Goal: Task Accomplishment & Management: Use online tool/utility

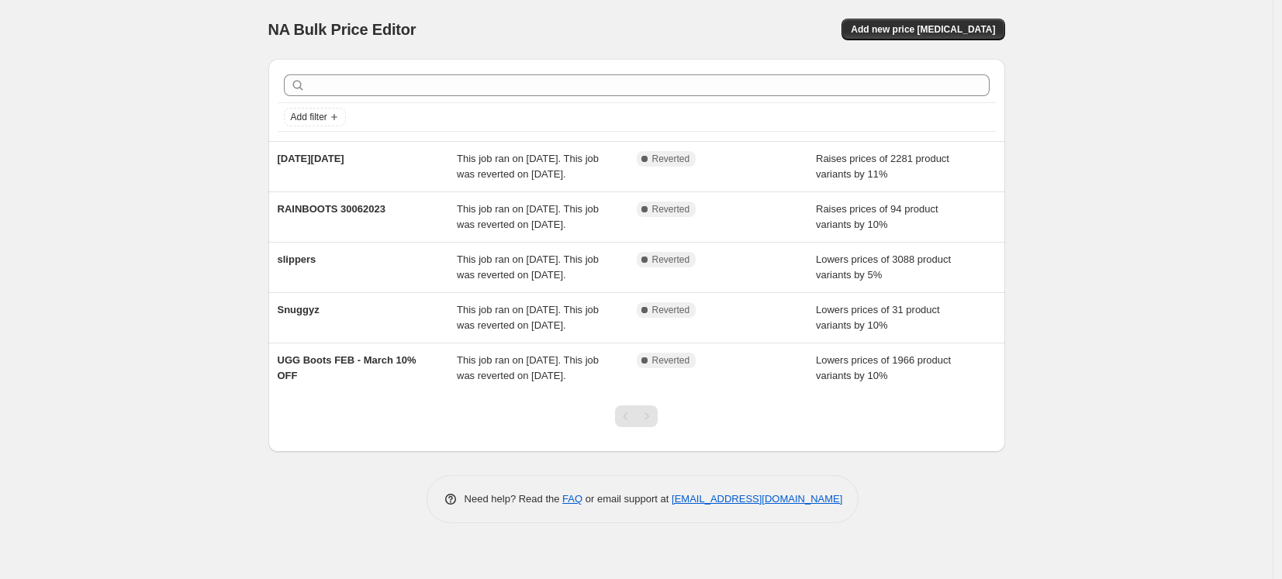
click at [1062, 86] on div "NA Bulk Price Editor. This page is ready NA Bulk Price Editor Add new price [ME…" at bounding box center [636, 289] width 1272 height 579
click at [972, 34] on span "Add new price change job" at bounding box center [923, 29] width 144 height 12
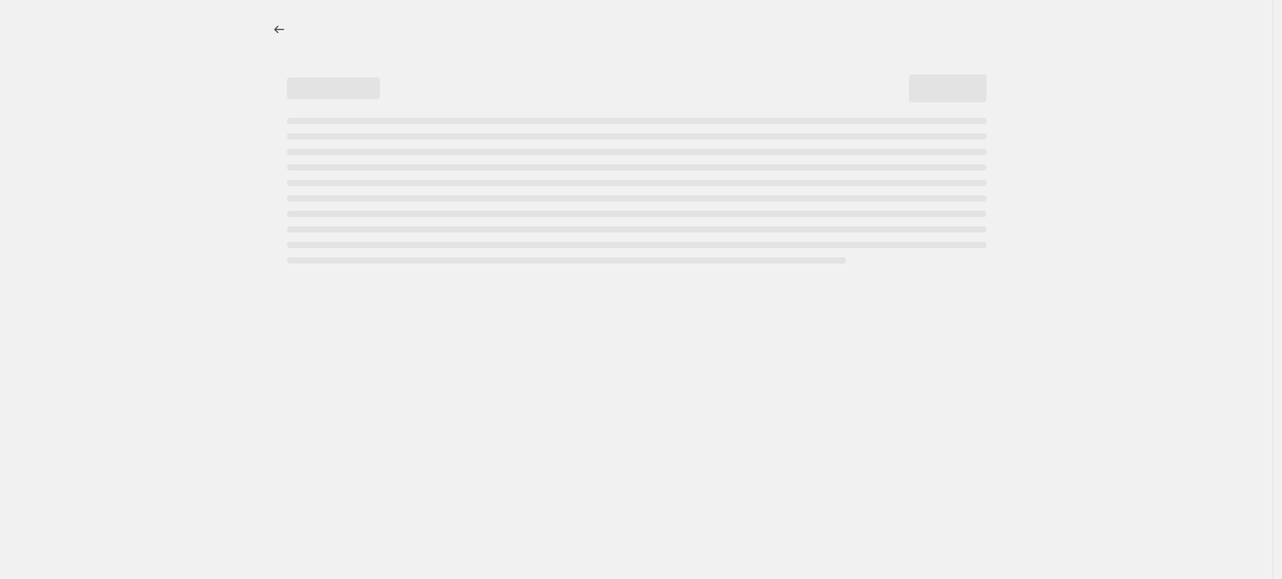
select select "percentage"
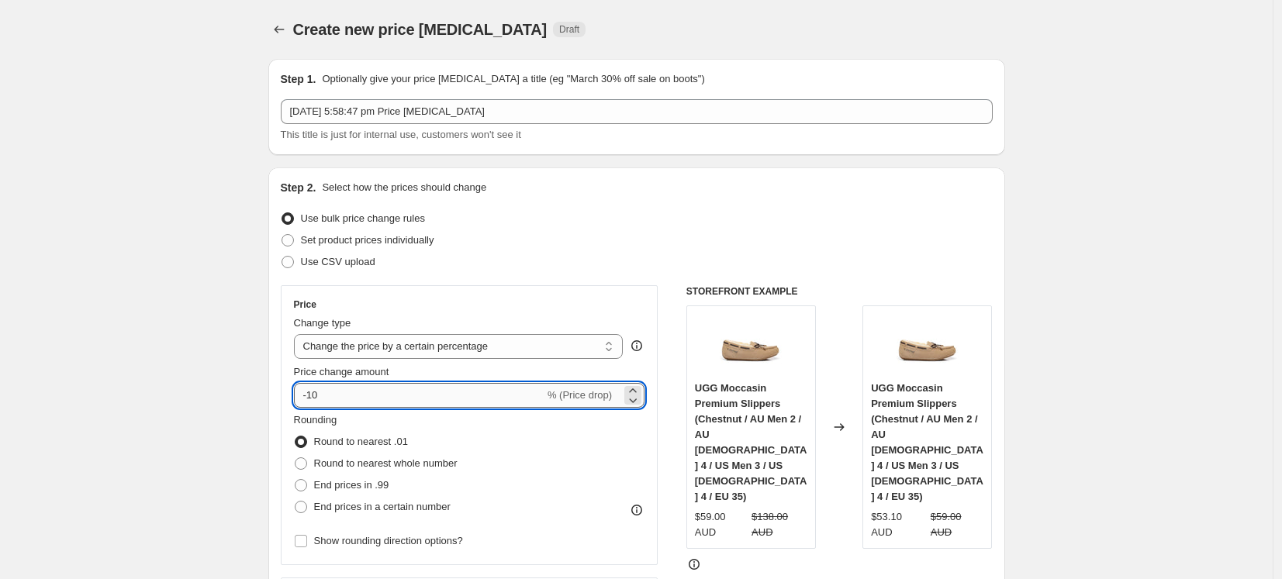
click at [467, 396] on input "-10" at bounding box center [419, 395] width 250 height 25
type input "10"
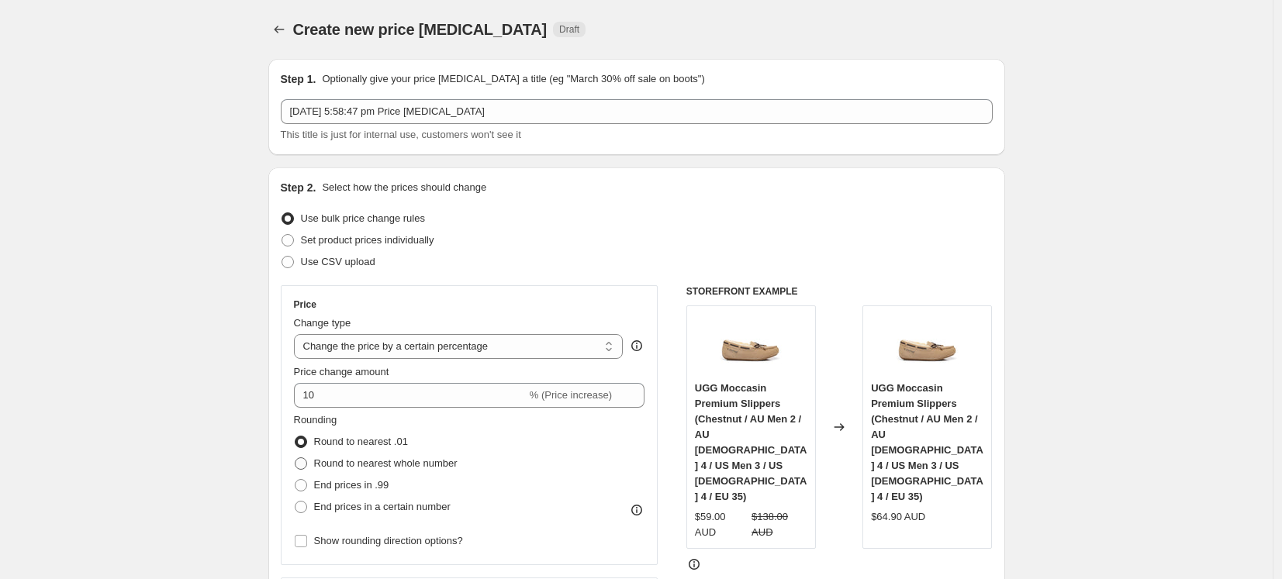
click at [430, 463] on span "Round to nearest whole number" at bounding box center [385, 464] width 143 height 12
click at [295, 458] on input "Round to nearest whole number" at bounding box center [295, 458] width 1 height 1
radio input "true"
click at [395, 437] on span "Round to nearest .01" at bounding box center [361, 442] width 94 height 12
click at [295, 437] on input "Round to nearest .01" at bounding box center [295, 436] width 1 height 1
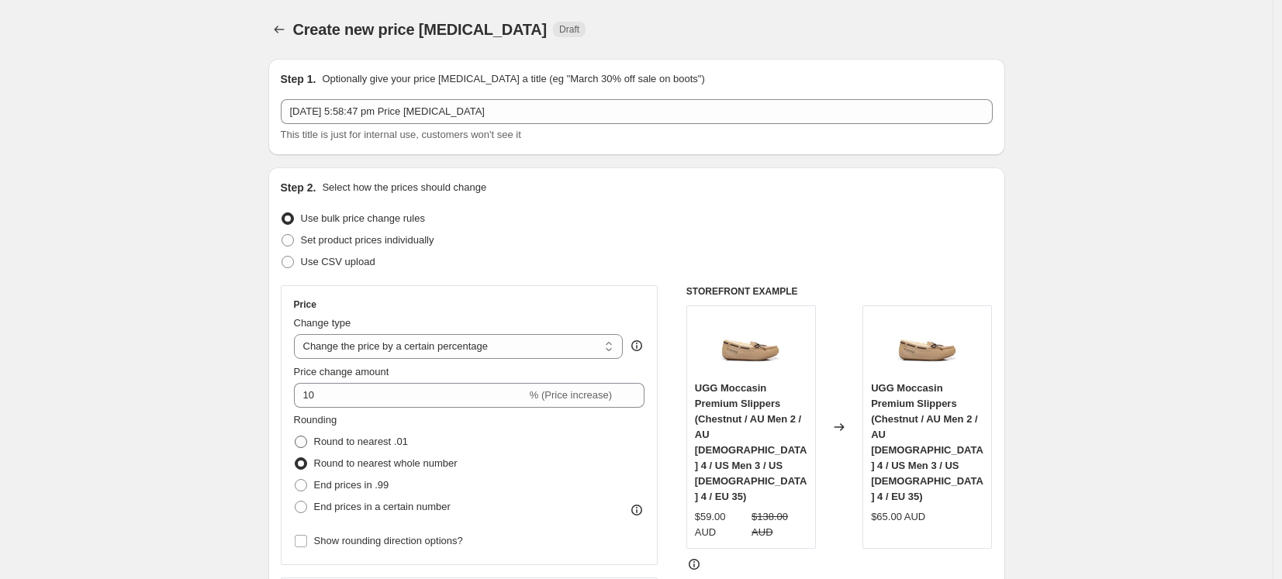
radio input "true"
click at [382, 484] on span "End prices in .99" at bounding box center [351, 485] width 75 height 12
click at [295, 480] on input "End prices in .99" at bounding box center [295, 479] width 1 height 1
radio input "true"
click at [392, 440] on span "Round to nearest .01" at bounding box center [361, 442] width 94 height 12
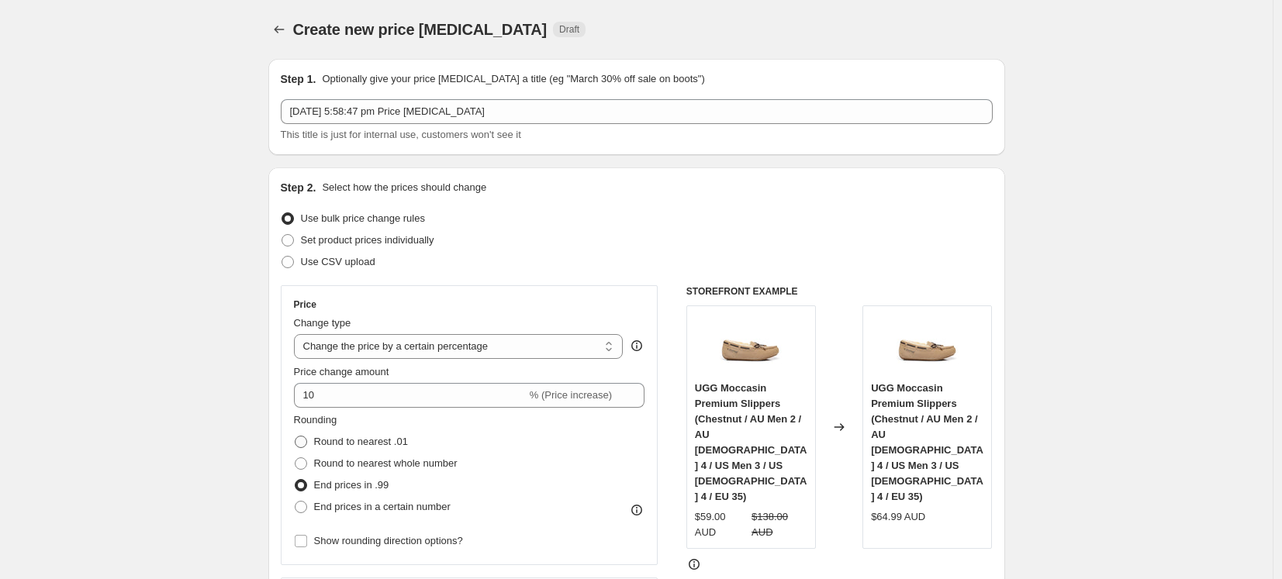
click at [295, 437] on input "Round to nearest .01" at bounding box center [295, 436] width 1 height 1
radio input "true"
click at [396, 461] on span "Round to nearest whole number" at bounding box center [385, 464] width 143 height 12
click at [295, 458] on input "Round to nearest whole number" at bounding box center [295, 458] width 1 height 1
radio input "true"
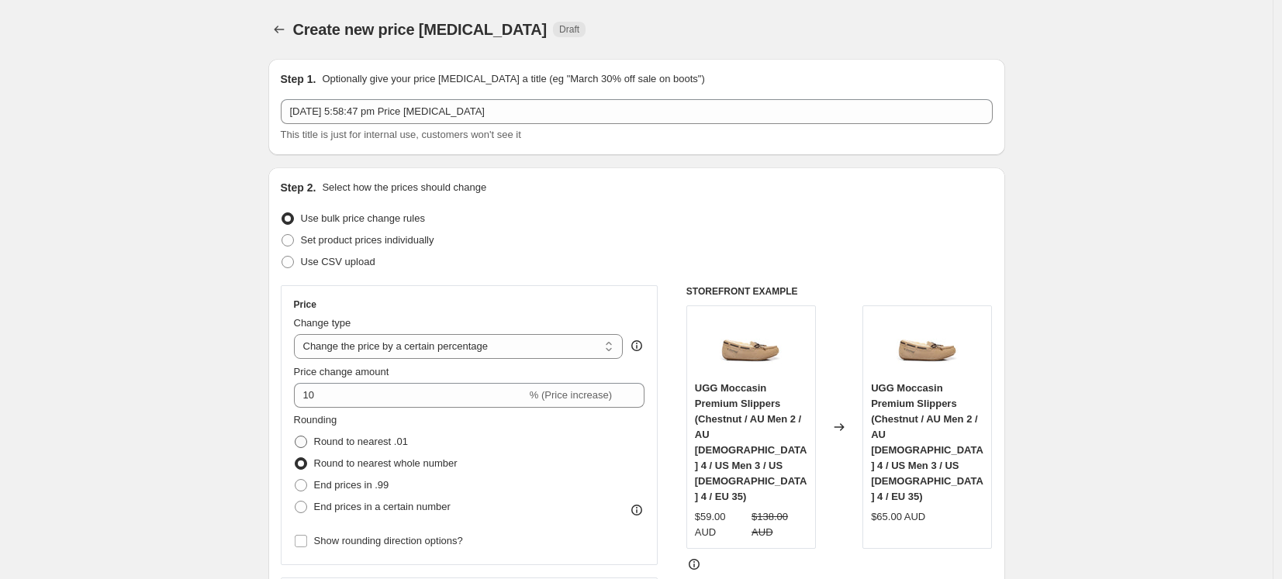
click at [389, 439] on span "Round to nearest .01" at bounding box center [361, 442] width 94 height 12
click at [295, 437] on input "Round to nearest .01" at bounding box center [295, 436] width 1 height 1
radio input "true"
click at [400, 460] on span "Round to nearest whole number" at bounding box center [385, 464] width 143 height 12
click at [295, 458] on input "Round to nearest whole number" at bounding box center [295, 458] width 1 height 1
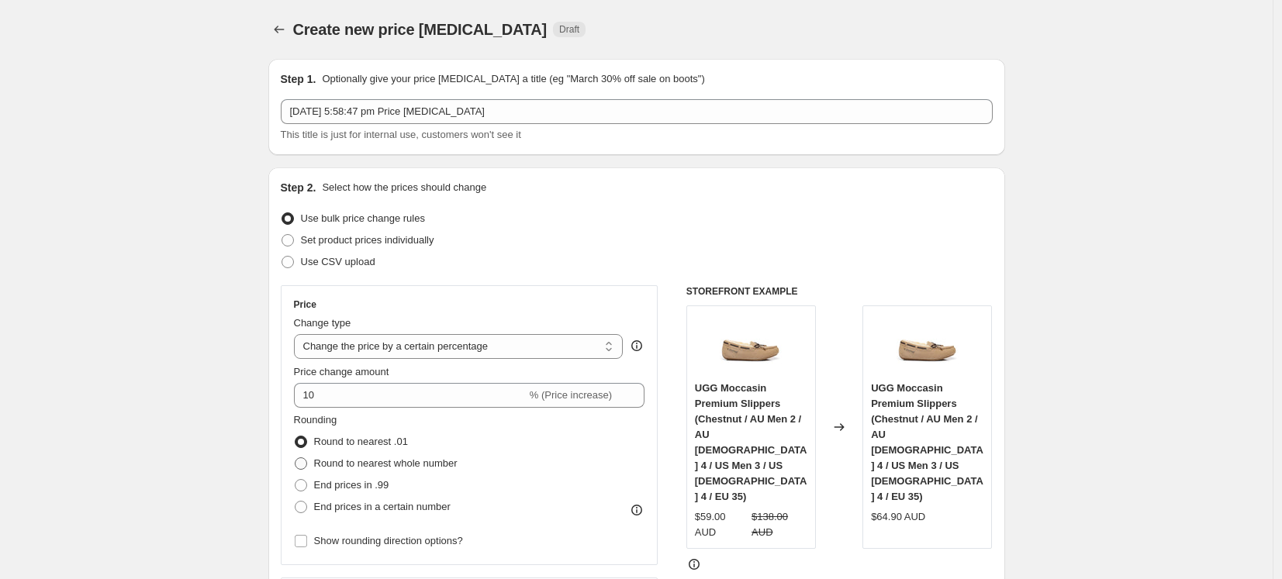
radio input "true"
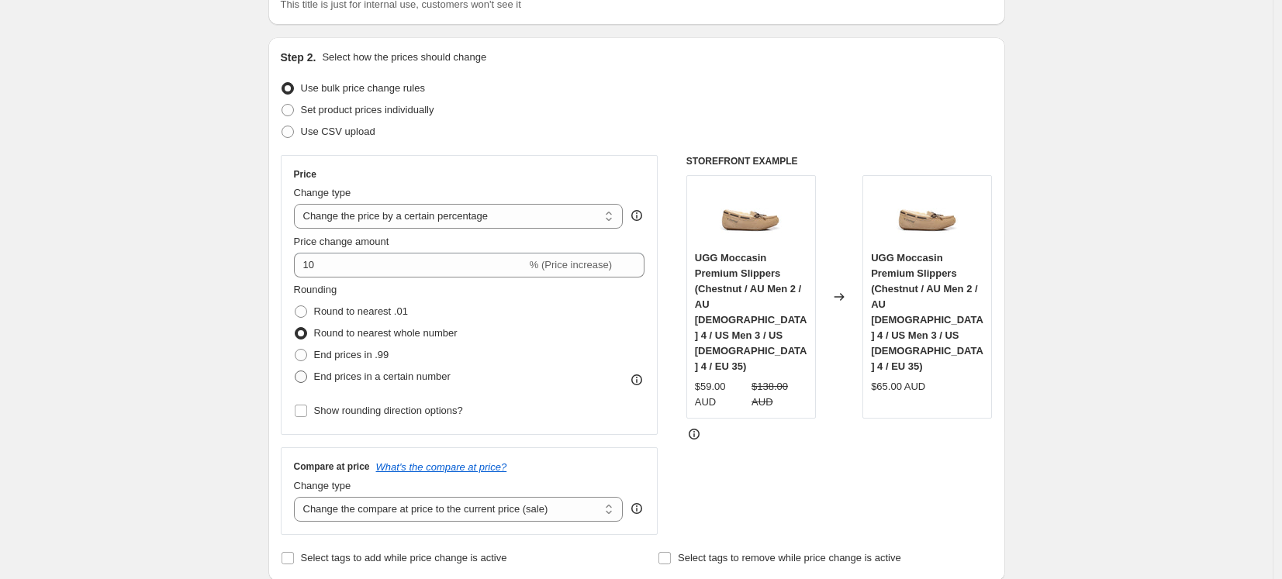
click at [403, 374] on span "End prices in a certain number" at bounding box center [382, 377] width 136 height 12
click at [295, 371] on input "End prices in a certain number" at bounding box center [295, 371] width 1 height 1
radio input "true"
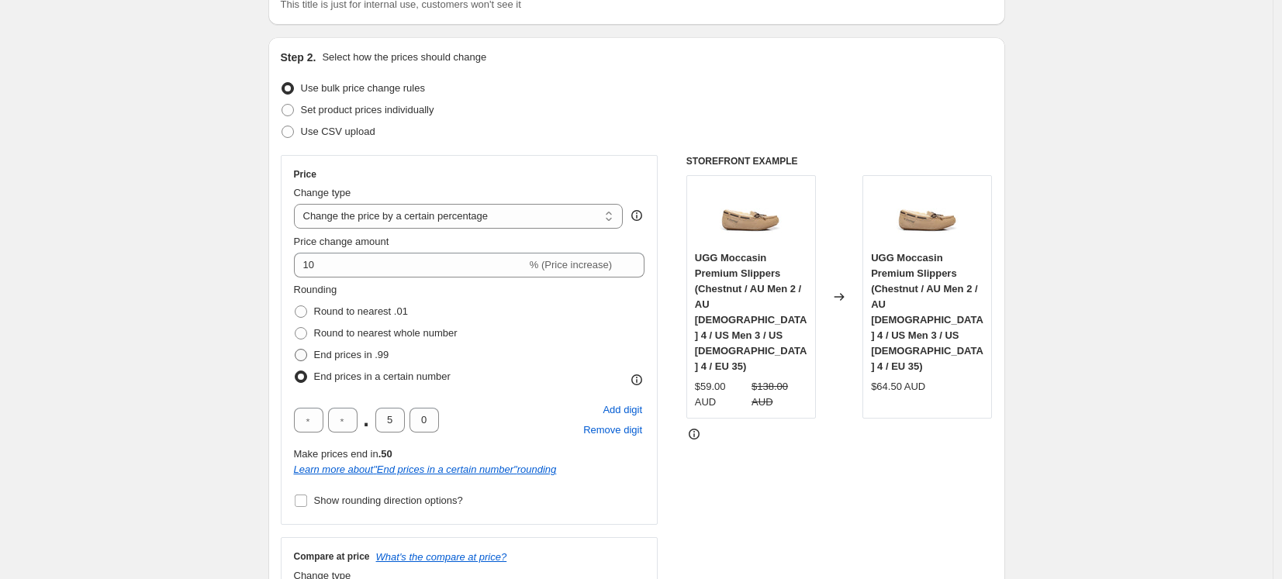
click at [384, 355] on span "End prices in .99" at bounding box center [351, 355] width 75 height 12
click at [295, 350] on input "End prices in .99" at bounding box center [295, 349] width 1 height 1
radio input "true"
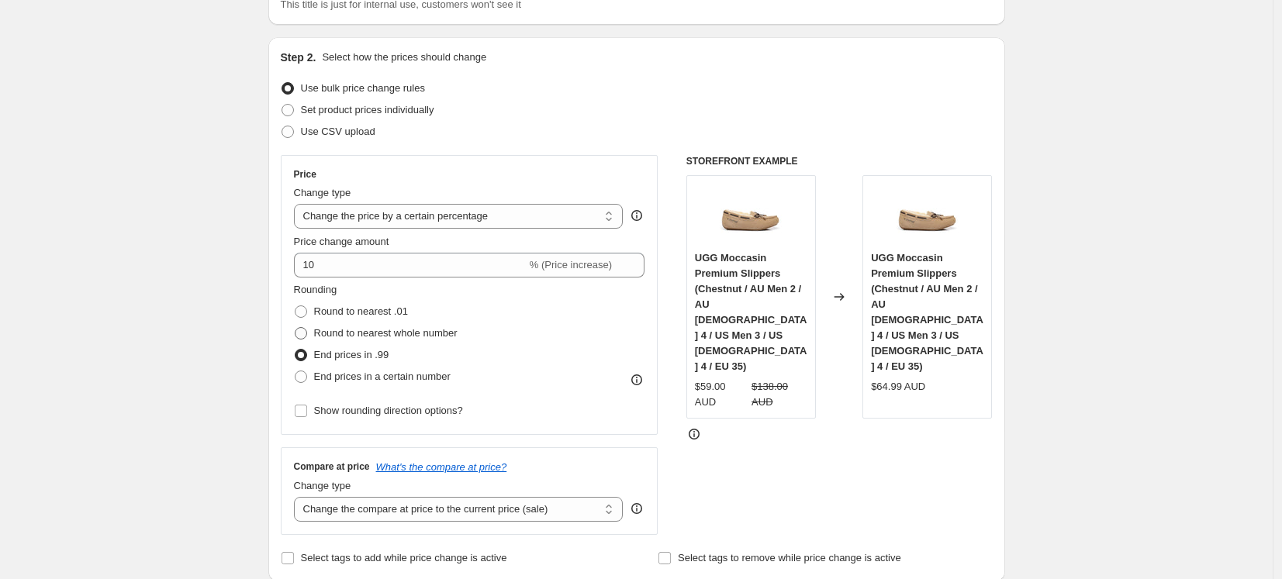
click at [399, 333] on span "Round to nearest whole number" at bounding box center [385, 333] width 143 height 12
click at [295, 328] on input "Round to nearest whole number" at bounding box center [295, 327] width 1 height 1
radio input "true"
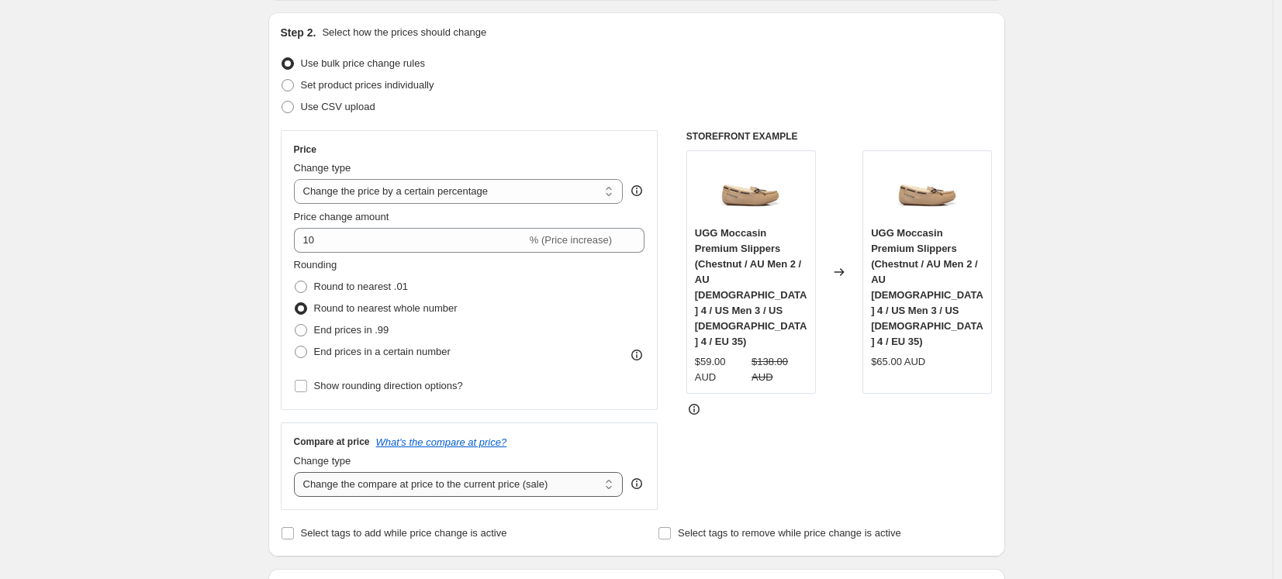
select select "no_change"
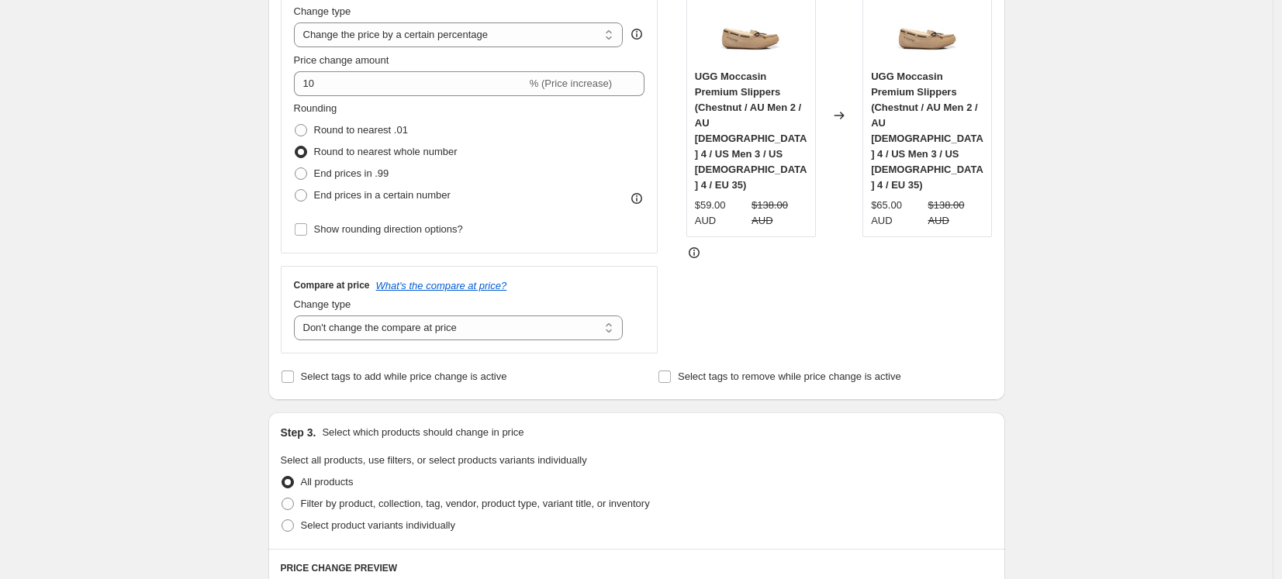
scroll to position [437, 0]
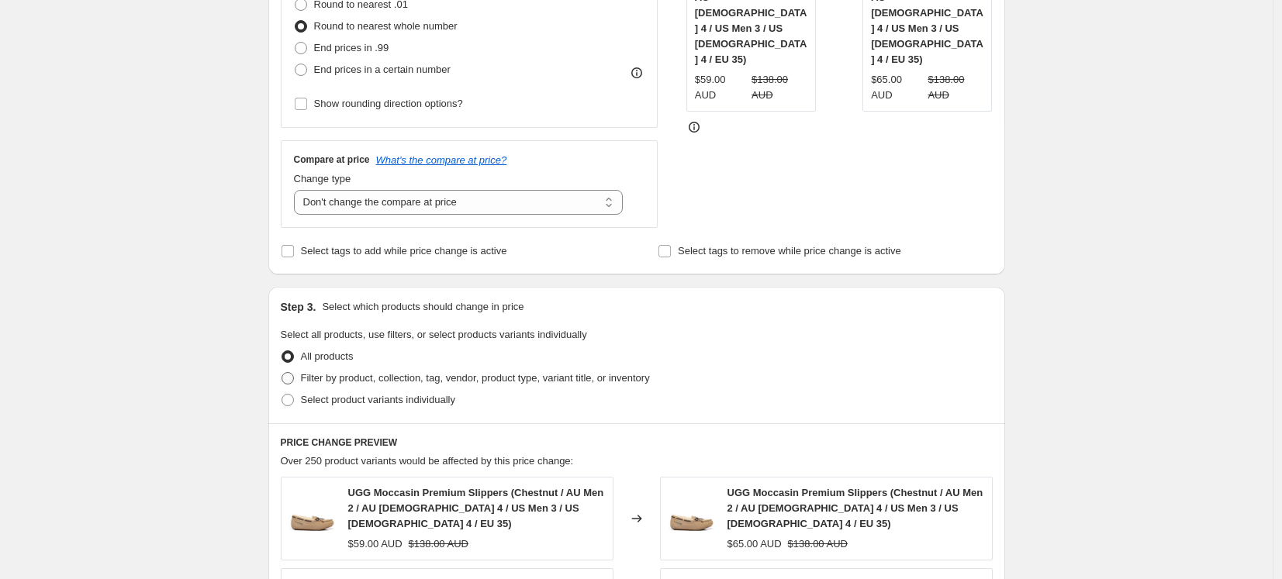
click at [505, 375] on span "Filter by product, collection, tag, vendor, product type, variant title, or inv…" at bounding box center [475, 378] width 349 height 12
click at [282, 373] on input "Filter by product, collection, tag, vendor, product type, variant title, or inv…" at bounding box center [281, 372] width 1 height 1
radio input "true"
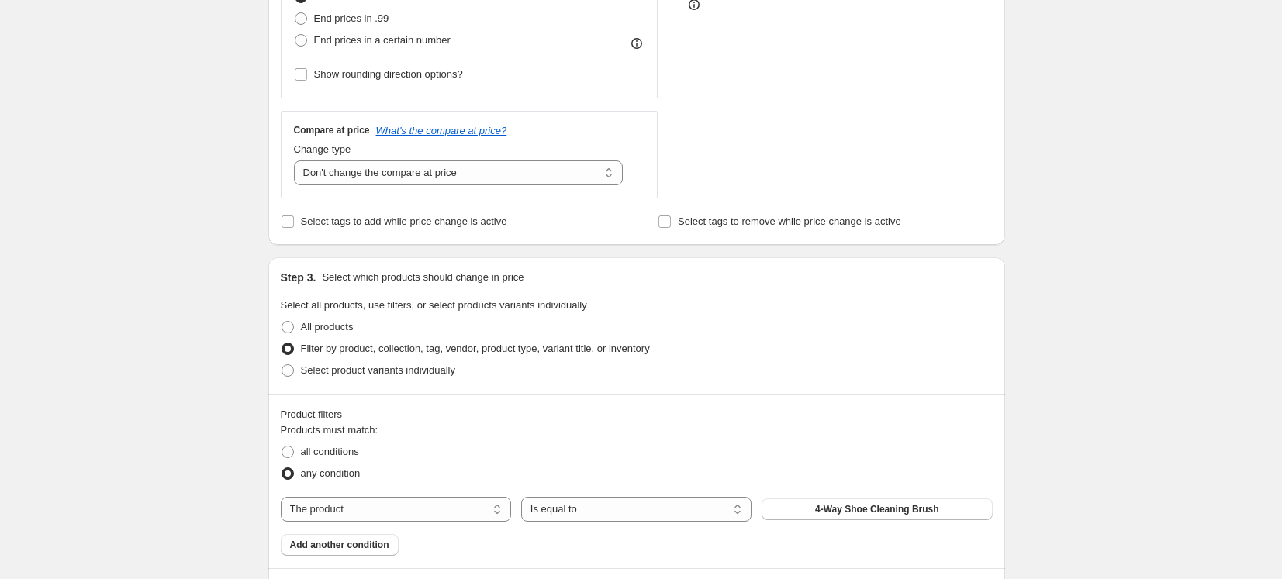
scroll to position [492, 0]
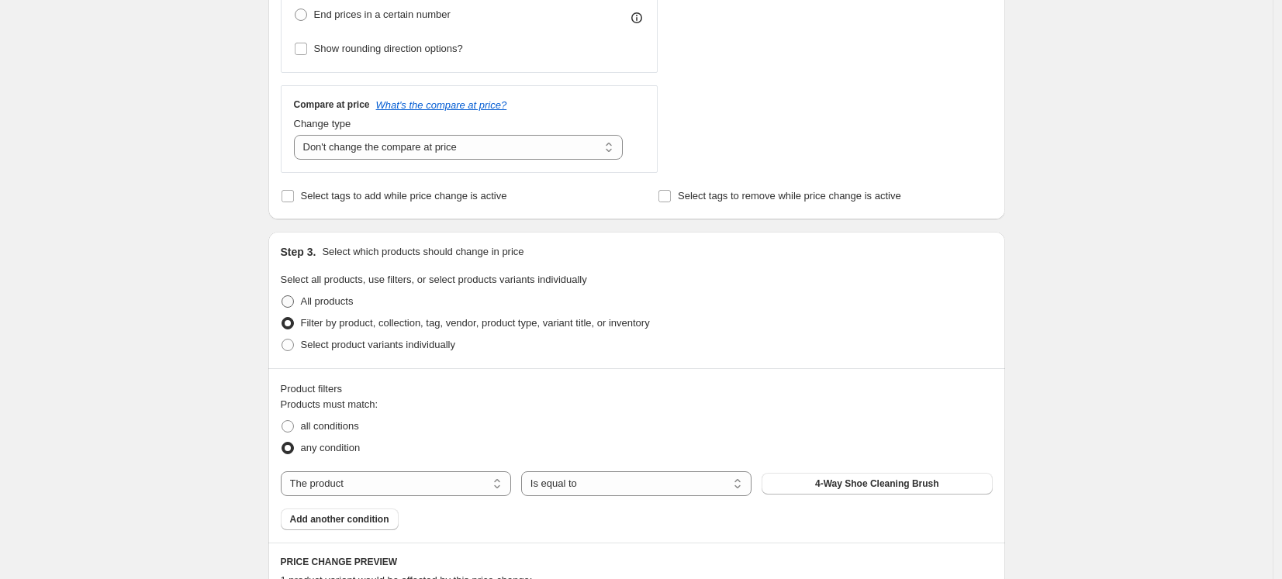
click at [344, 302] on span "All products" at bounding box center [327, 301] width 53 height 12
click at [282, 296] on input "All products" at bounding box center [281, 295] width 1 height 1
radio input "true"
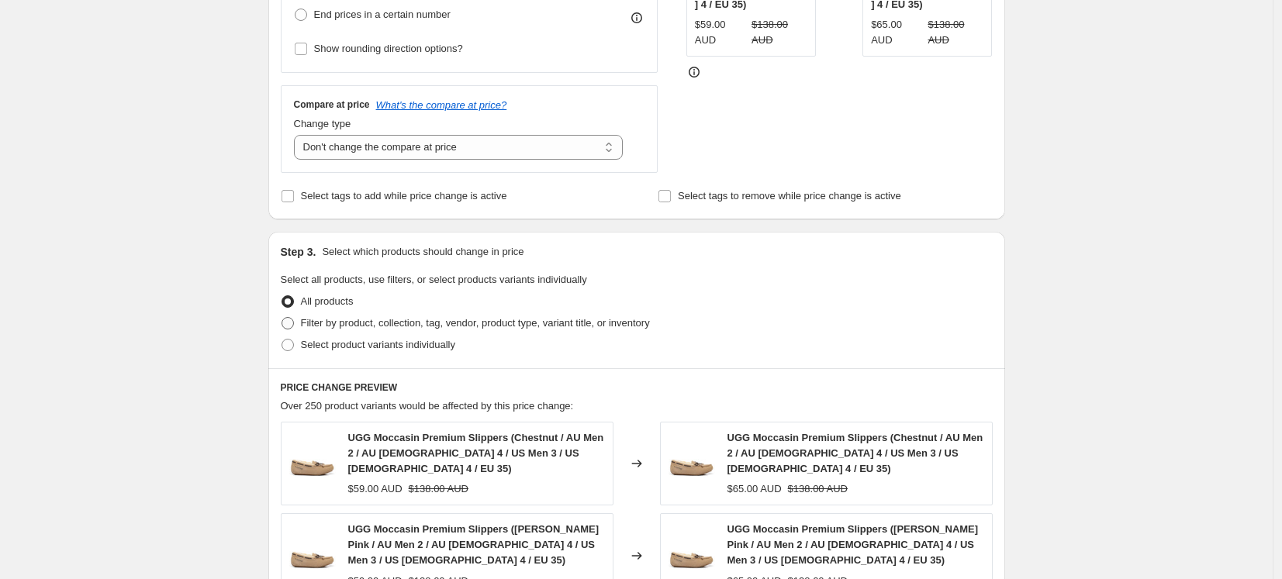
click at [406, 326] on span "Filter by product, collection, tag, vendor, product type, variant title, or inv…" at bounding box center [475, 323] width 349 height 12
click at [282, 318] on input "Filter by product, collection, tag, vendor, product type, variant title, or inv…" at bounding box center [281, 317] width 1 height 1
radio input "true"
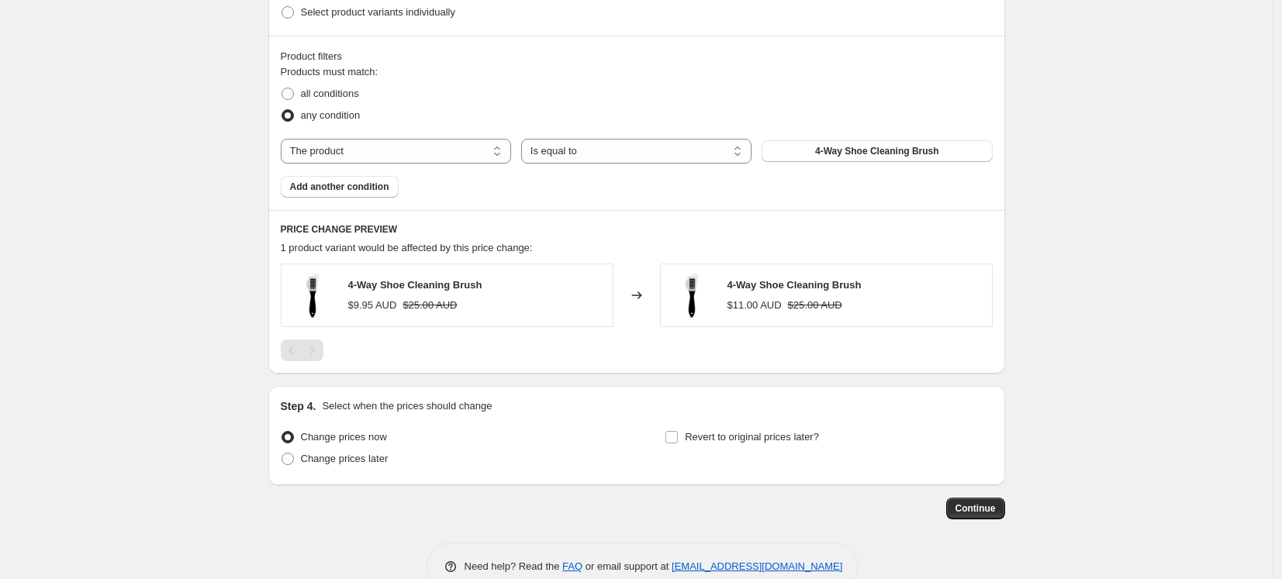
scroll to position [794, 0]
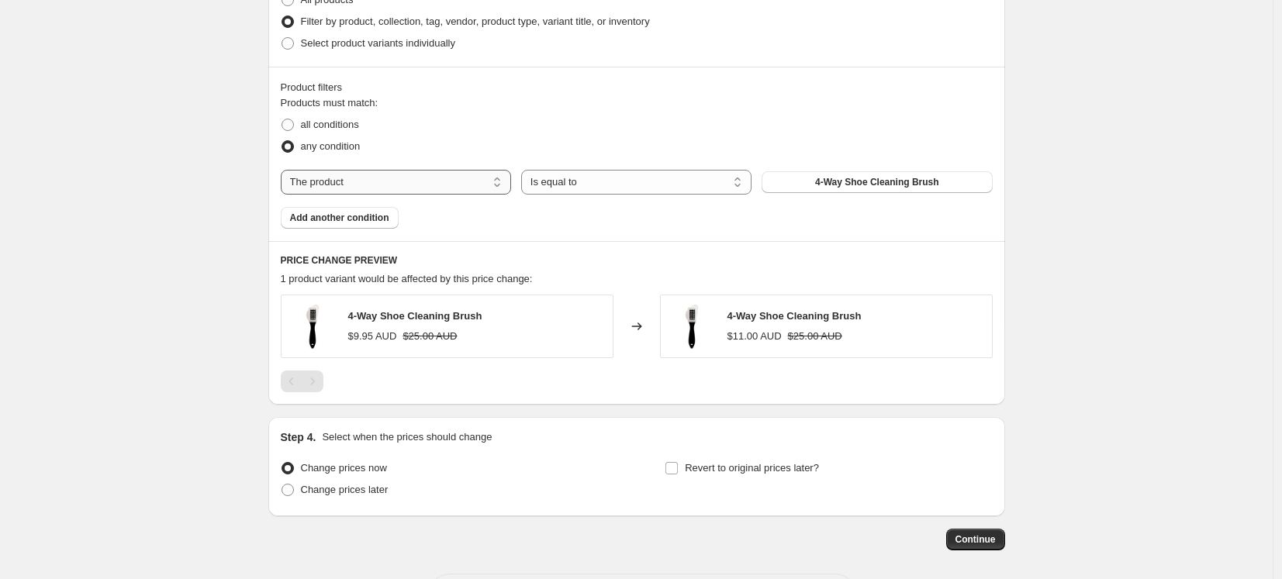
drag, startPoint x: 431, startPoint y: 199, endPoint x: 430, endPoint y: 190, distance: 9.3
click at [430, 198] on div "Products must match: all conditions any condition The product The product's col…" at bounding box center [637, 161] width 712 height 133
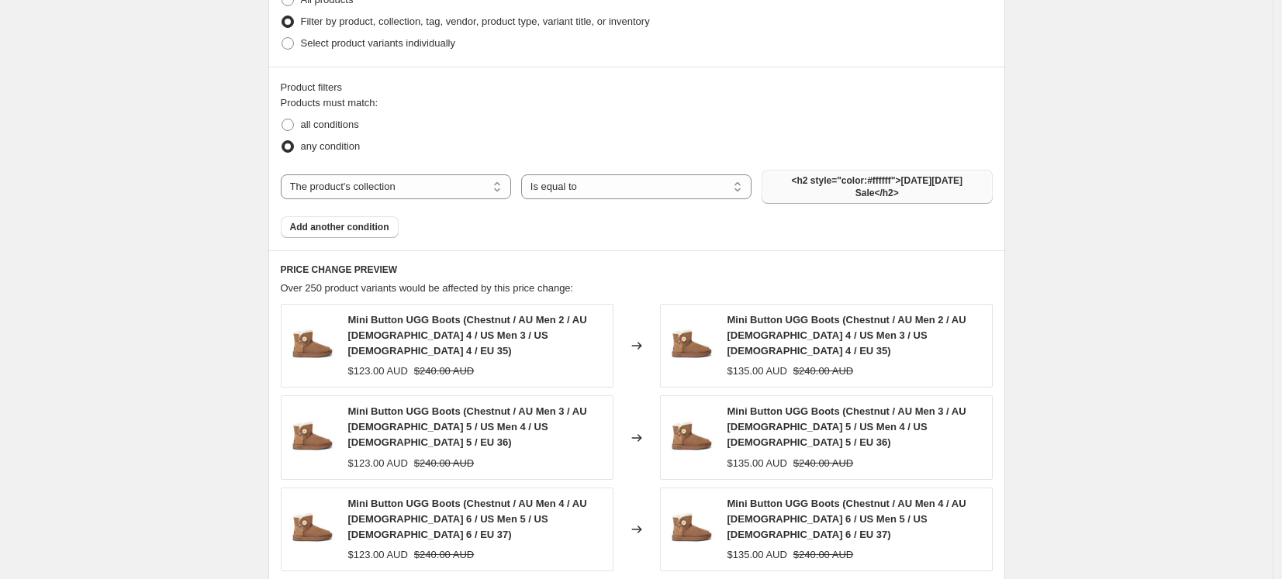
click at [837, 189] on span "<h2 style="color:#ffffff">Black Friday Sale</h2>" at bounding box center [877, 186] width 212 height 25
select select "tag"
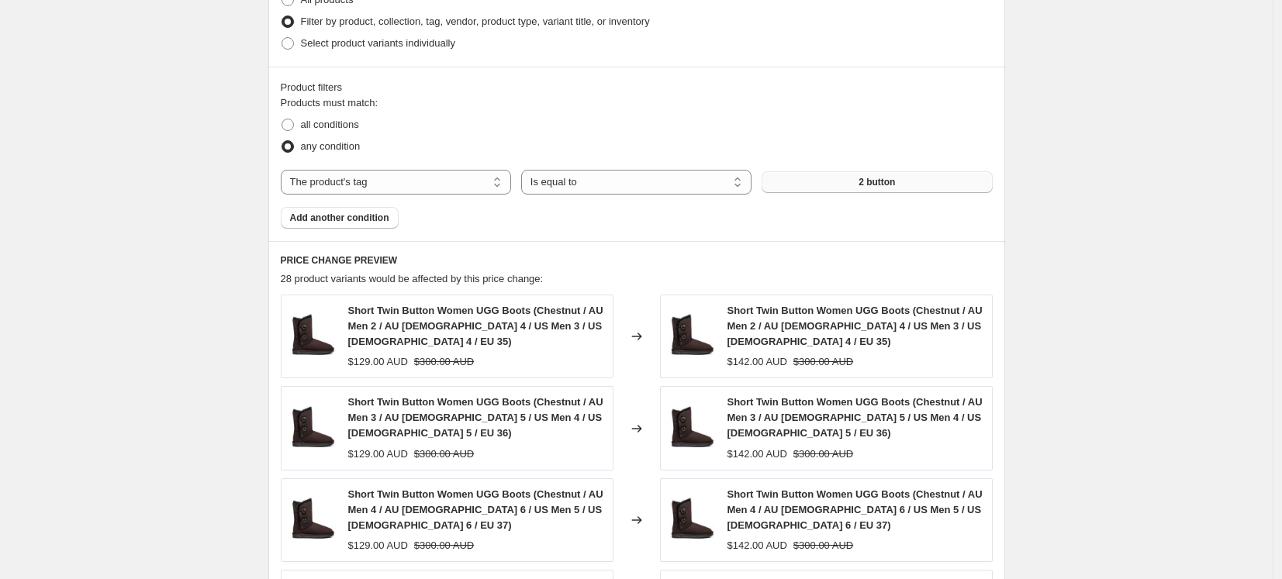
click at [825, 183] on button "2 button" at bounding box center [876, 182] width 230 height 22
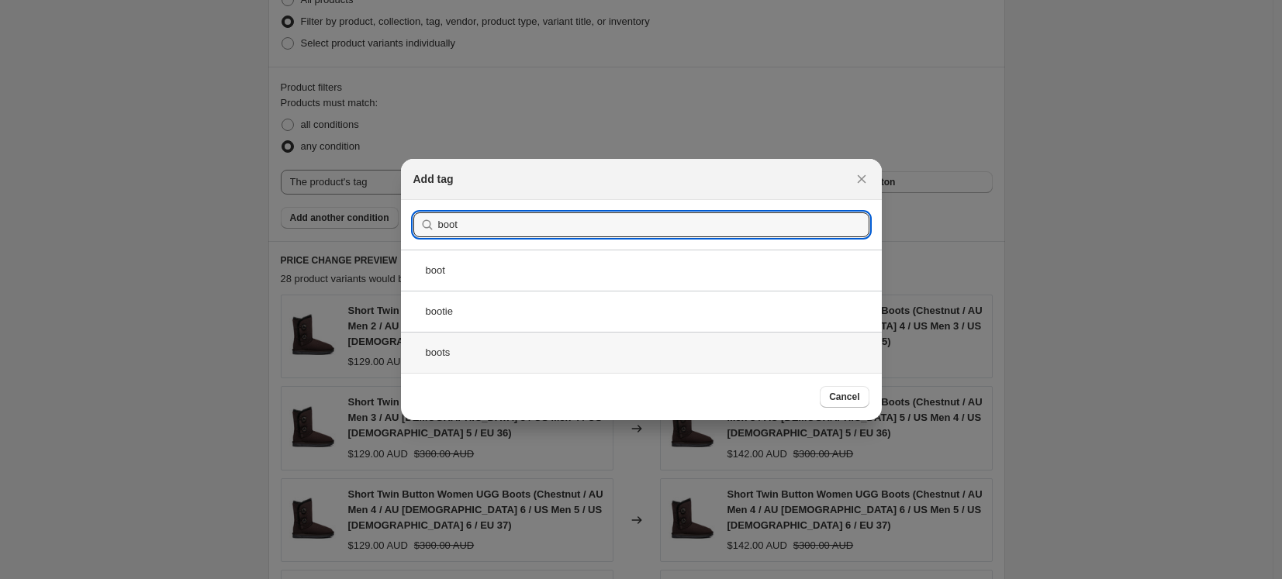
type input "boot"
click at [558, 347] on div "boots" at bounding box center [641, 352] width 481 height 41
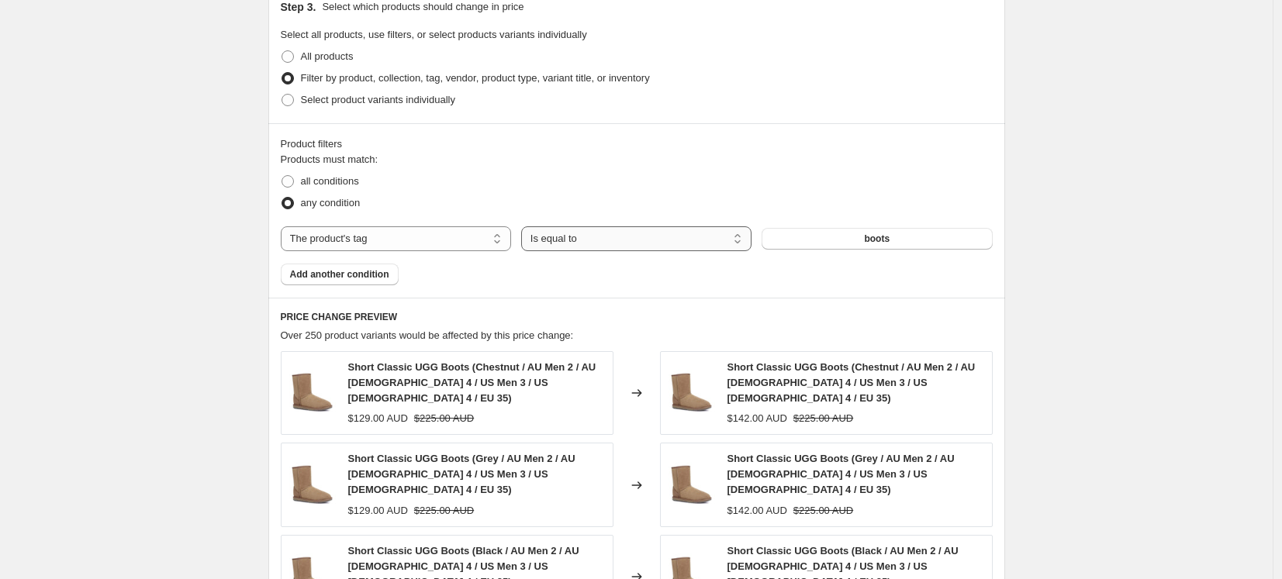
scroll to position [220, 0]
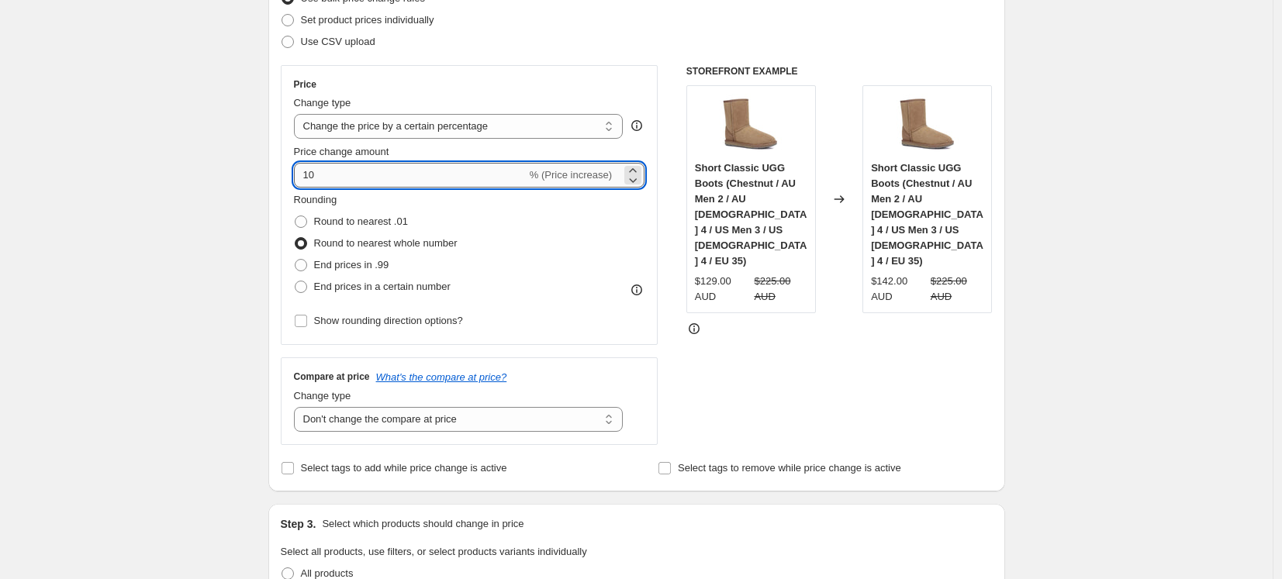
click at [415, 177] on input "10" at bounding box center [410, 175] width 233 height 25
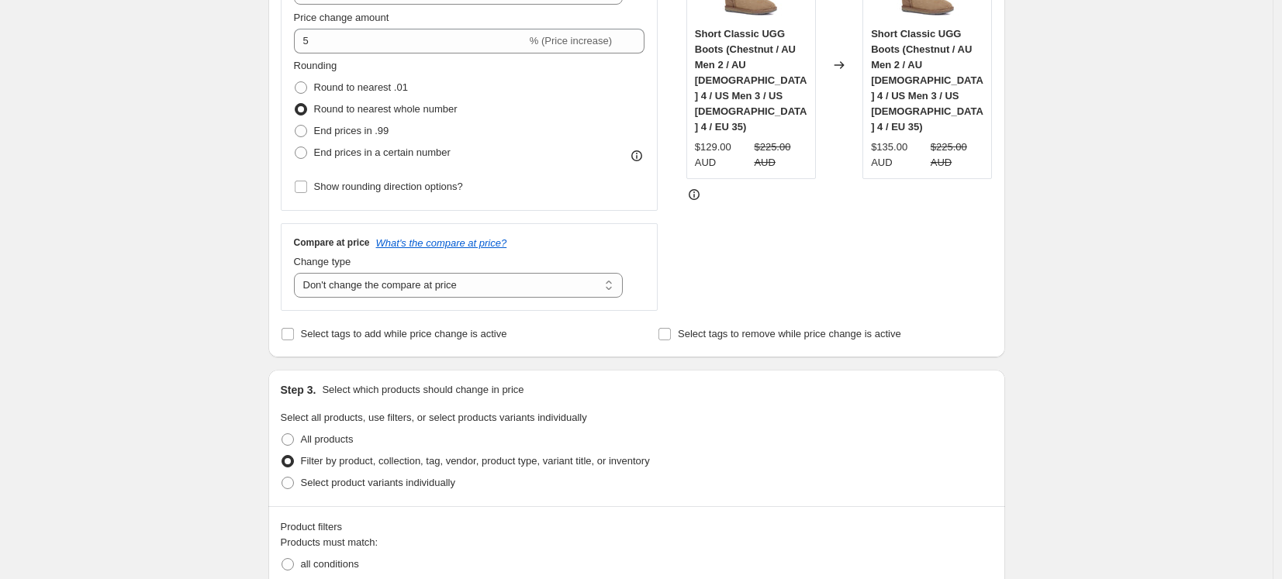
scroll to position [88, 0]
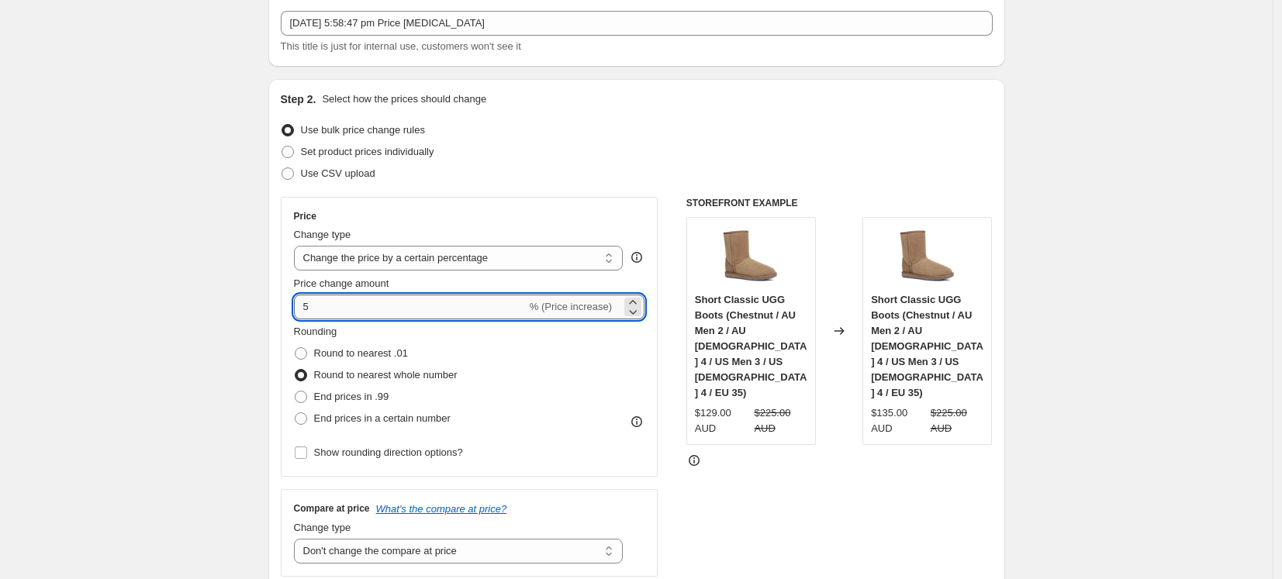
click at [373, 309] on input "5" at bounding box center [410, 307] width 233 height 25
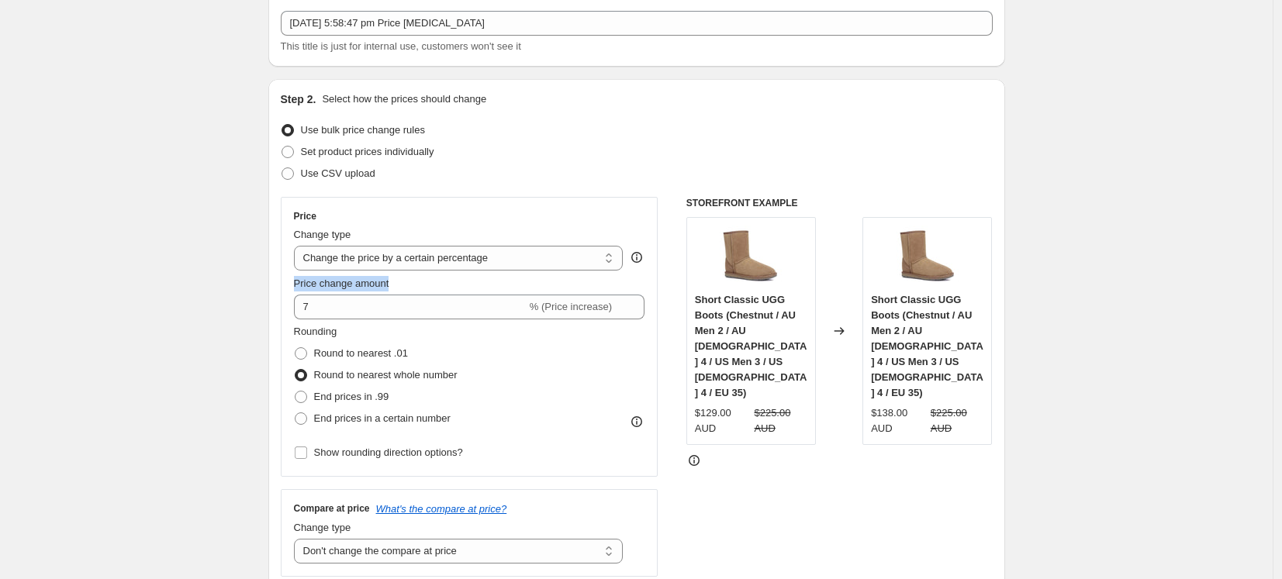
drag, startPoint x: 168, startPoint y: 289, endPoint x: 144, endPoint y: 288, distance: 24.1
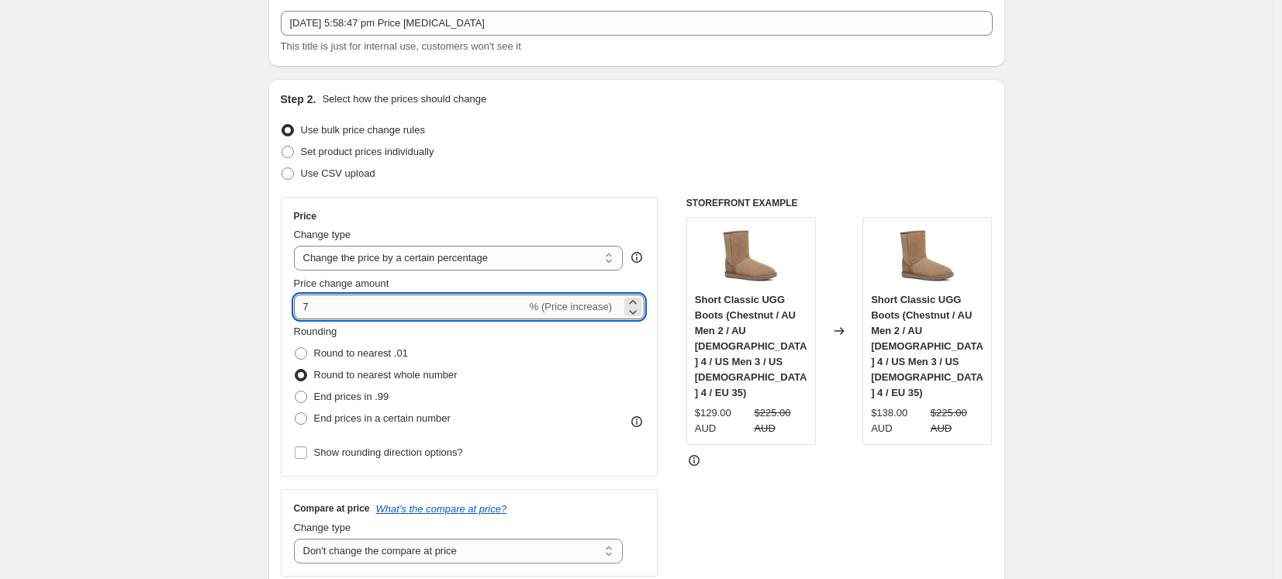
click at [340, 309] on input "7" at bounding box center [410, 307] width 233 height 25
type input "7.5"
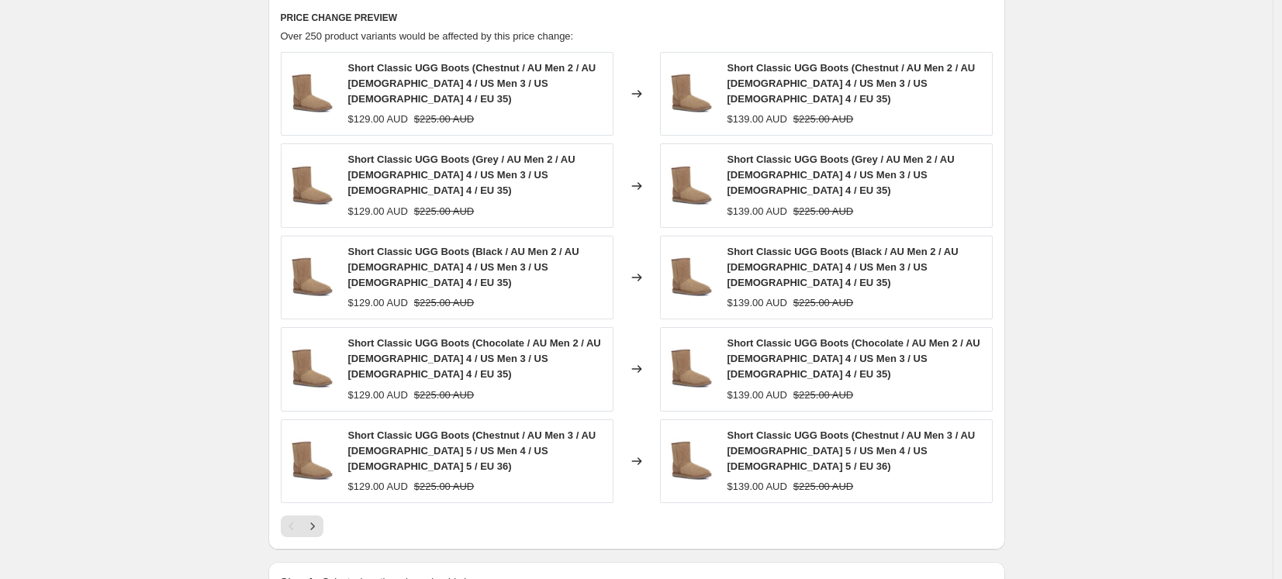
scroll to position [1170, 0]
